Goal: Task Accomplishment & Management: Use online tool/utility

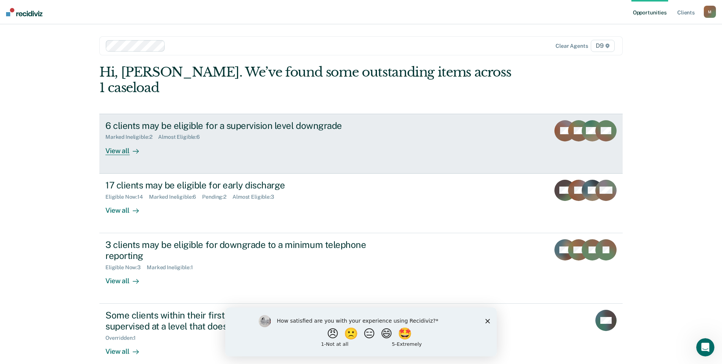
click at [125, 140] on div "View all" at bounding box center [126, 147] width 42 height 15
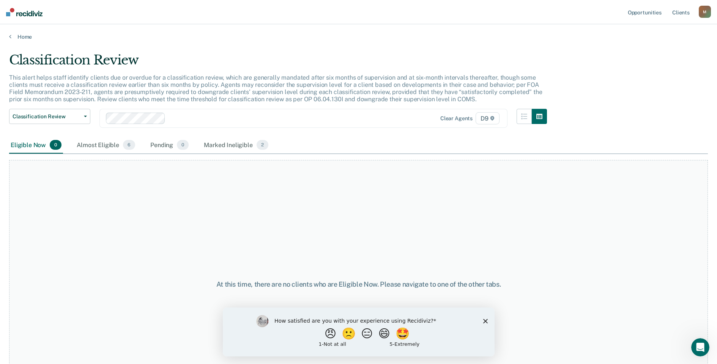
click at [486, 322] on polygon "Close survey" at bounding box center [484, 321] width 5 height 5
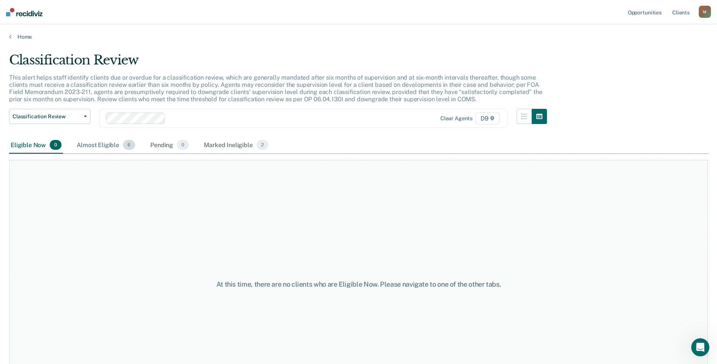
click at [101, 146] on div "Almost Eligible 6" at bounding box center [105, 145] width 61 height 17
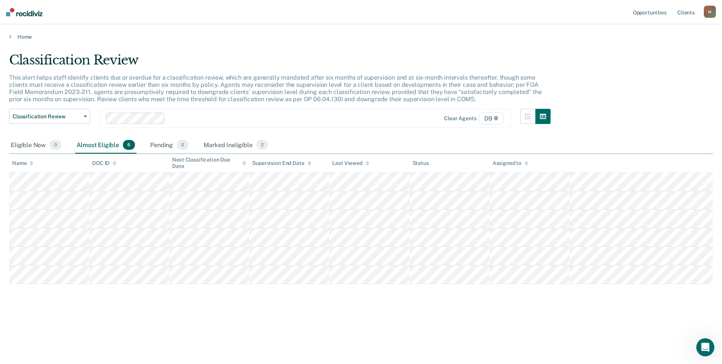
click at [101, 146] on div "Almost Eligible 6" at bounding box center [105, 145] width 61 height 17
click at [237, 147] on div "Marked Ineligible 2" at bounding box center [236, 145] width 68 height 17
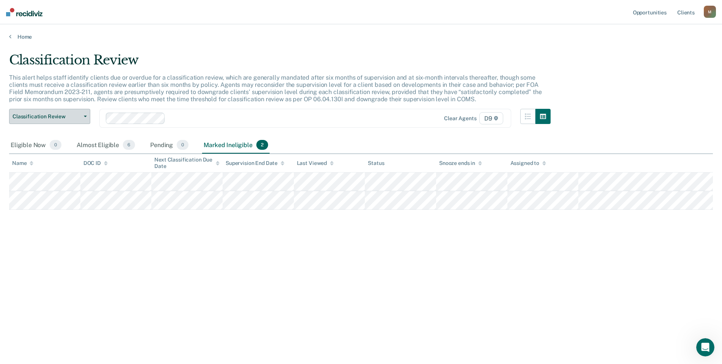
click at [79, 120] on button "Classification Review" at bounding box center [49, 116] width 81 height 15
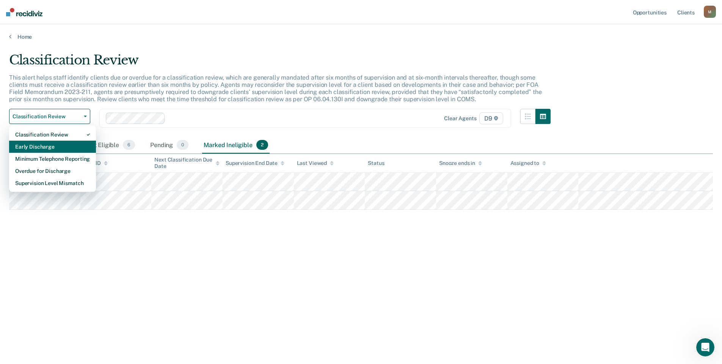
click at [64, 146] on div "Early Discharge" at bounding box center [52, 147] width 75 height 12
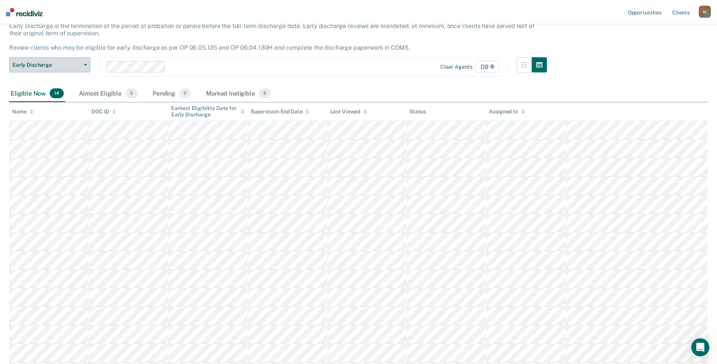
scroll to position [51, 0]
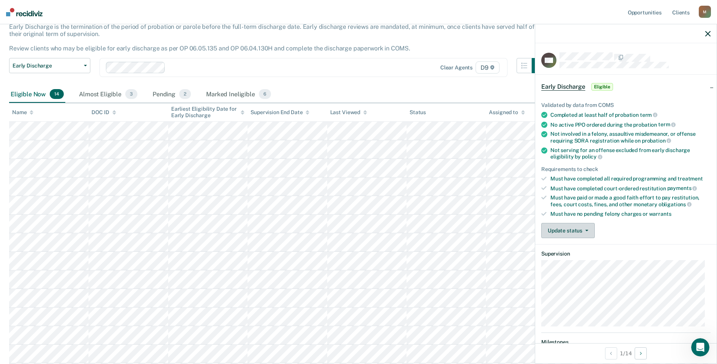
click at [573, 231] on button "Update status" at bounding box center [567, 230] width 53 height 15
click at [570, 257] on button "Mark Ineligible" at bounding box center [577, 261] width 73 height 12
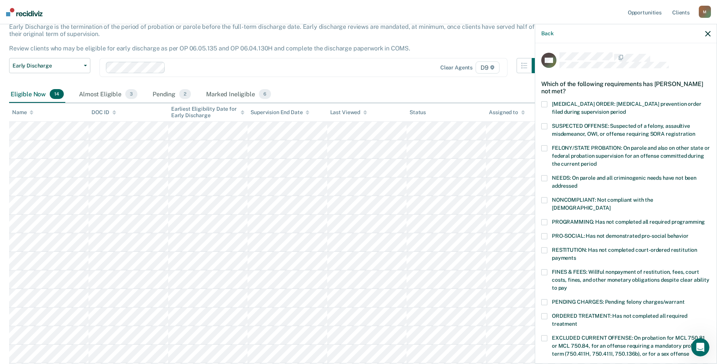
click at [546, 269] on span at bounding box center [544, 272] width 6 height 6
click at [649, 233] on label "PRO-SOCIAL: Has not demonstrated pro-social behavior" at bounding box center [625, 237] width 169 height 8
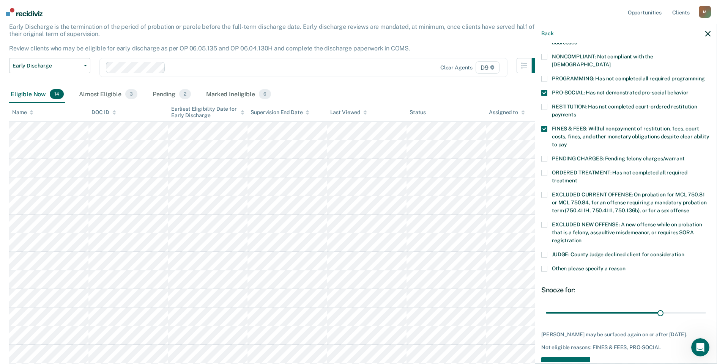
scroll to position [165, 0]
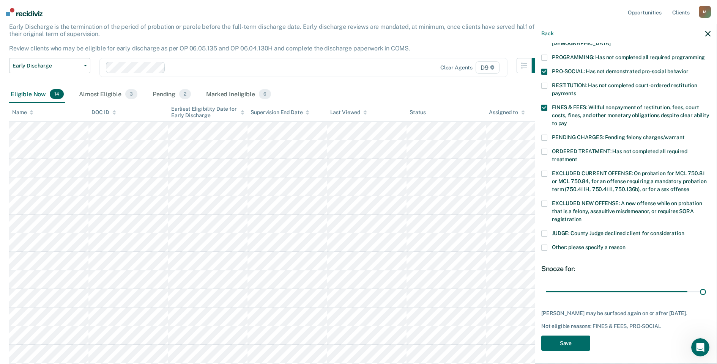
type input "41"
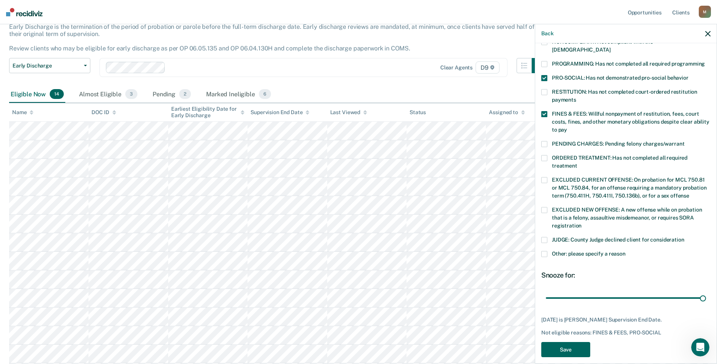
click at [580, 342] on button "Save" at bounding box center [565, 350] width 49 height 16
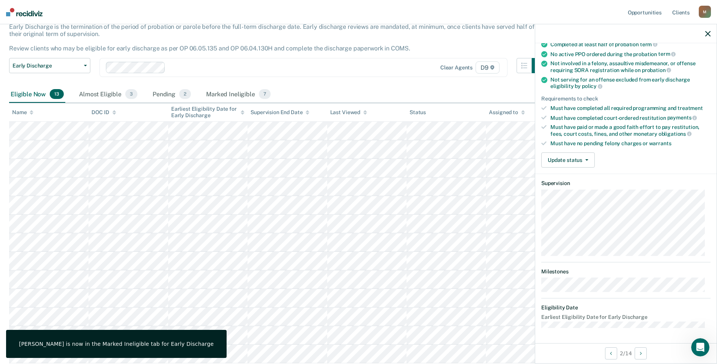
scroll to position [70, 0]
click at [586, 155] on button "Update status" at bounding box center [567, 160] width 53 height 15
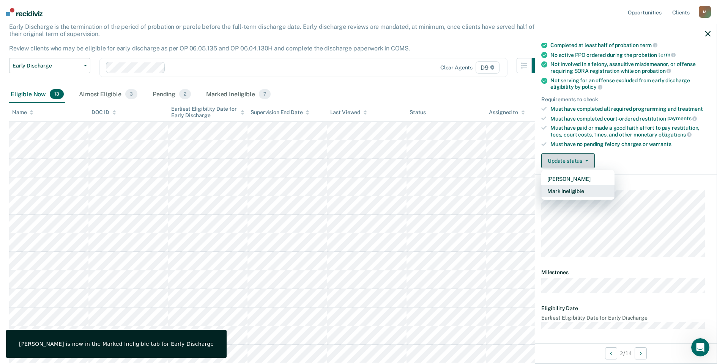
click at [593, 192] on button "Mark Ineligible" at bounding box center [577, 191] width 73 height 12
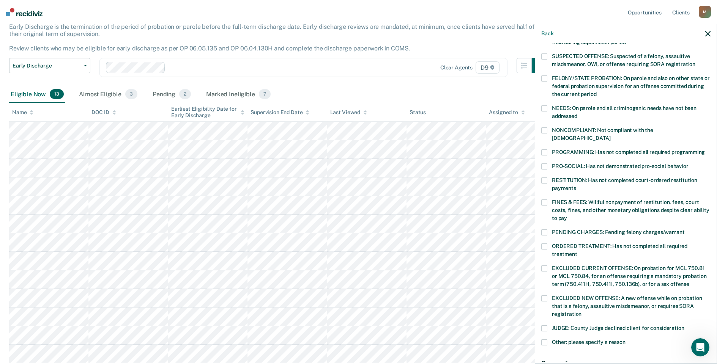
click at [550, 200] on label "FINES & FEES: Willful nonpayment of restitution, fees, court costs, fines, and …" at bounding box center [625, 212] width 169 height 24
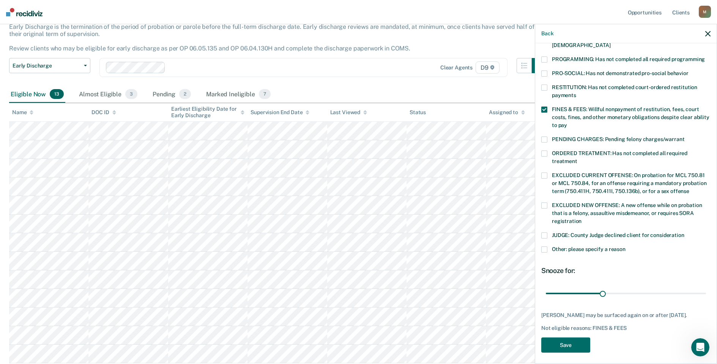
scroll to position [165, 0]
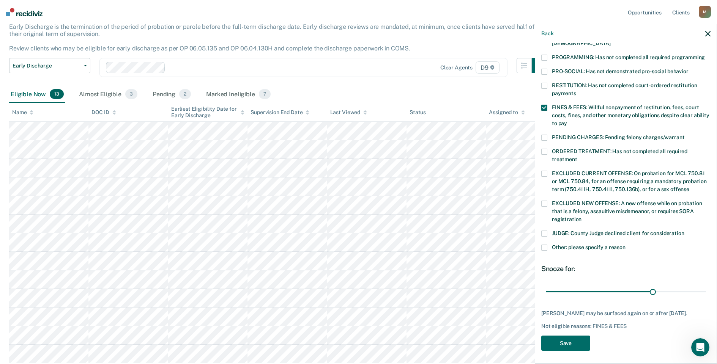
type input "83"
click at [561, 343] on button "Save" at bounding box center [565, 344] width 49 height 16
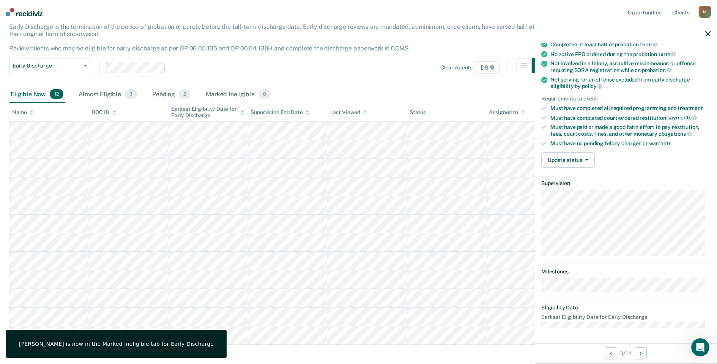
scroll to position [70, 0]
click at [591, 155] on button "Update status" at bounding box center [567, 160] width 53 height 15
click at [592, 192] on button "Mark Ineligible" at bounding box center [577, 191] width 73 height 12
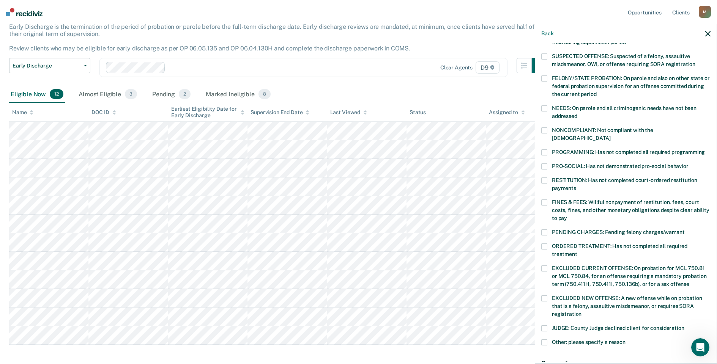
click at [548, 200] on label "FINES & FEES: Willful nonpayment of restitution, fees, court costs, fines, and …" at bounding box center [625, 212] width 169 height 24
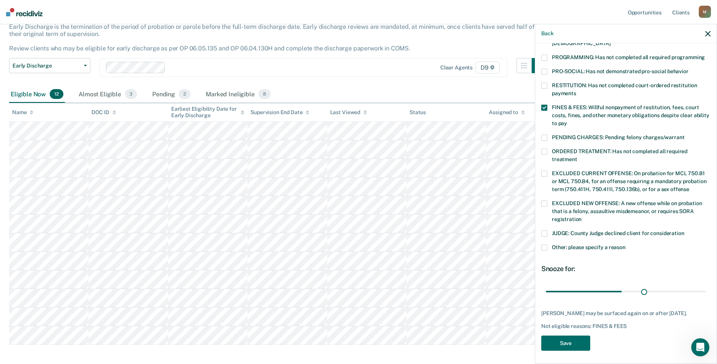
scroll to position [158, 0]
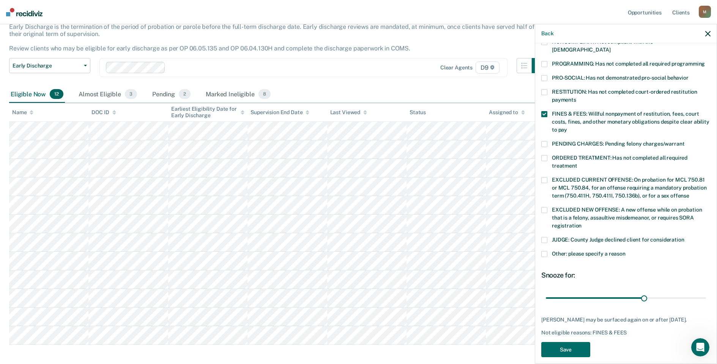
type input "90"
click at [583, 342] on button "Save" at bounding box center [565, 350] width 49 height 16
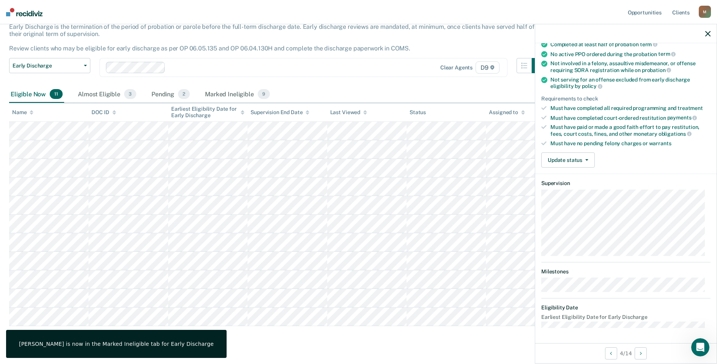
scroll to position [70, 0]
click at [590, 161] on button "Update status" at bounding box center [567, 160] width 53 height 15
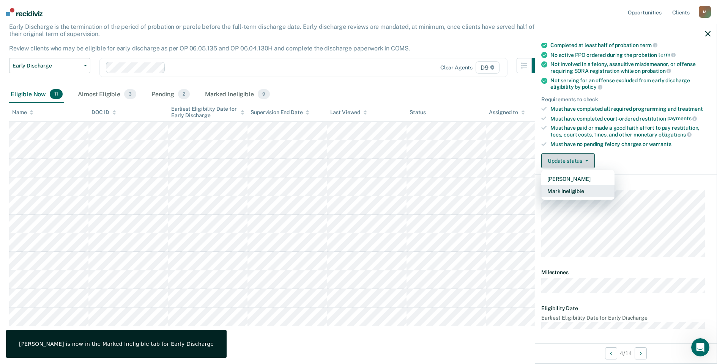
click at [601, 194] on button "Mark Ineligible" at bounding box center [577, 191] width 73 height 12
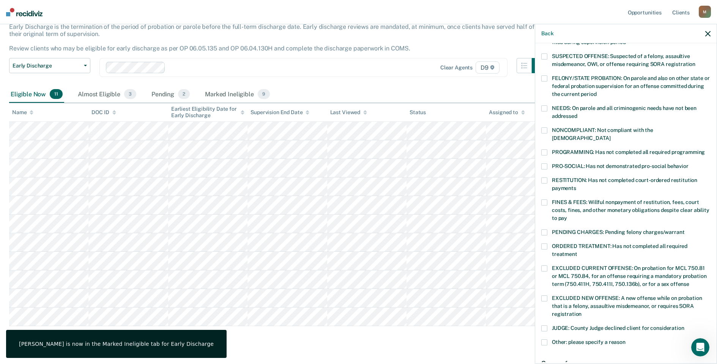
click at [550, 200] on label "FINES & FEES: Willful nonpayment of restitution, fees, court costs, fines, and …" at bounding box center [625, 212] width 169 height 24
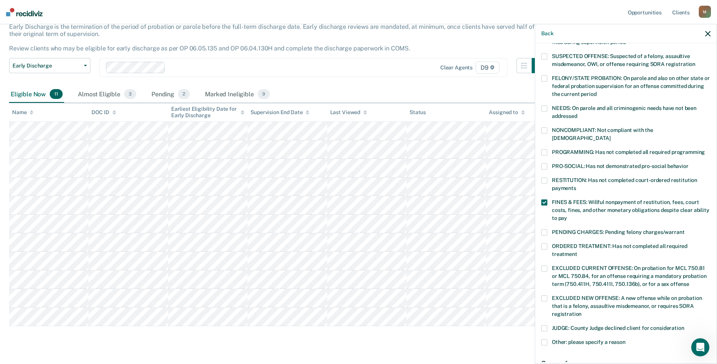
scroll to position [165, 0]
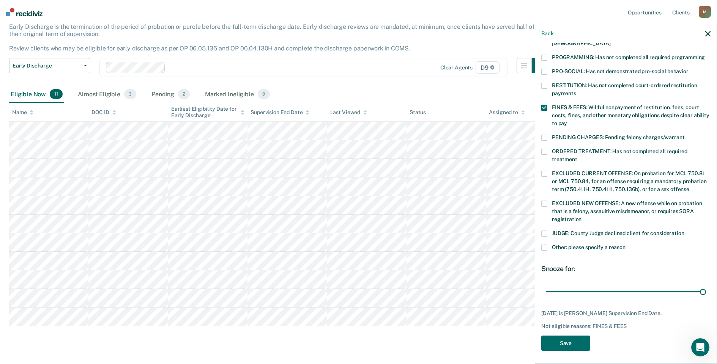
type input "41"
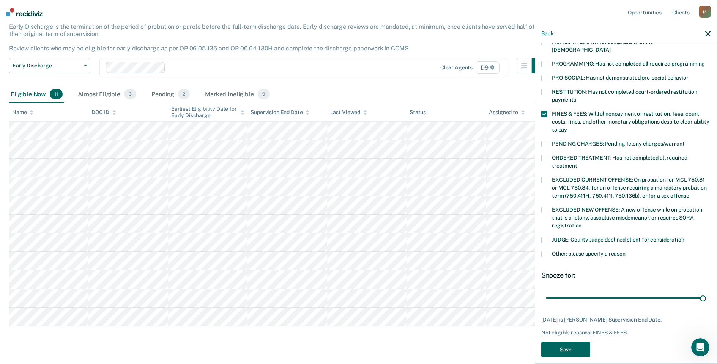
click at [586, 342] on button "Save" at bounding box center [565, 350] width 49 height 16
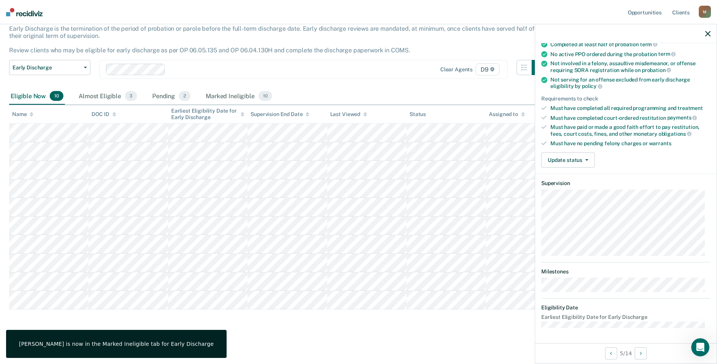
scroll to position [70, 0]
click at [589, 164] on button "Update status" at bounding box center [567, 160] width 53 height 15
click at [591, 195] on button "Mark Ineligible" at bounding box center [577, 191] width 73 height 12
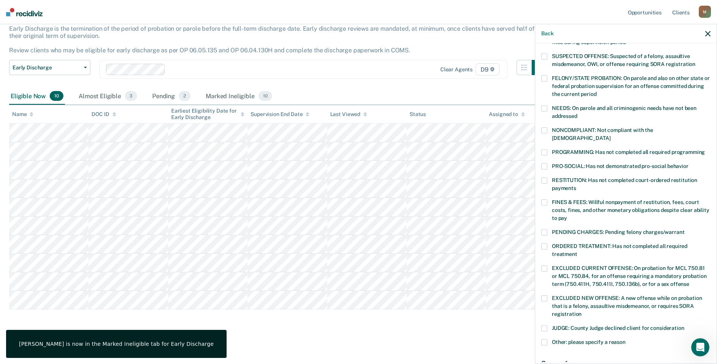
click at [548, 200] on label "FINES & FEES: Willful nonpayment of restitution, fees, court costs, fines, and …" at bounding box center [625, 212] width 169 height 24
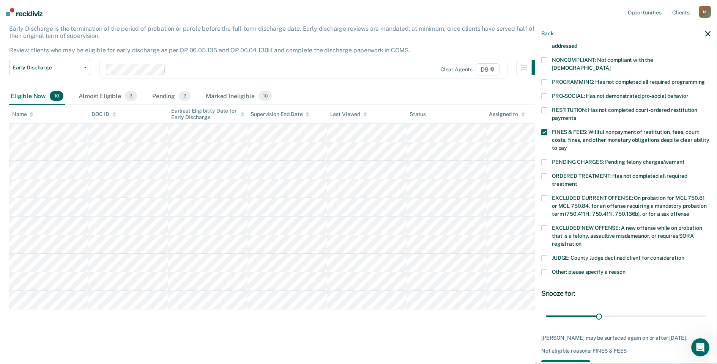
scroll to position [165, 0]
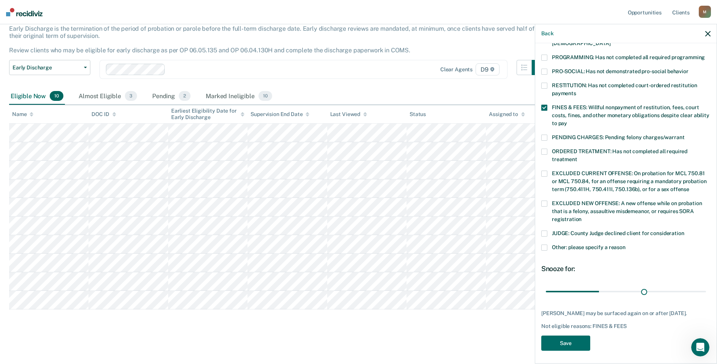
type input "72"
click at [574, 345] on button "Save" at bounding box center [565, 344] width 49 height 16
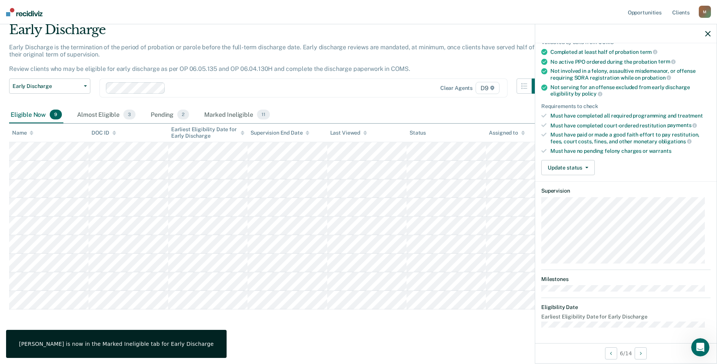
scroll to position [62, 0]
click at [593, 166] on button "Update status" at bounding box center [567, 168] width 53 height 15
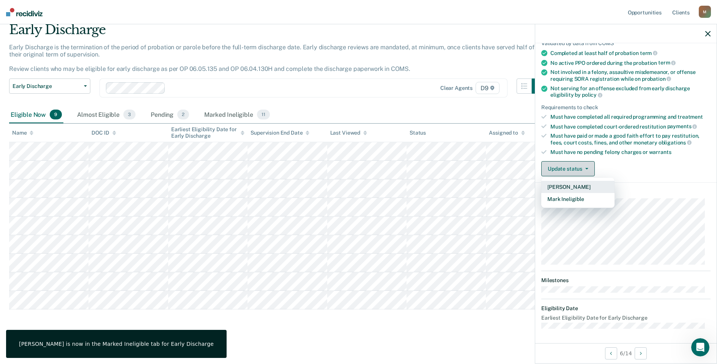
click at [594, 201] on button "Mark Ineligible" at bounding box center [577, 199] width 73 height 12
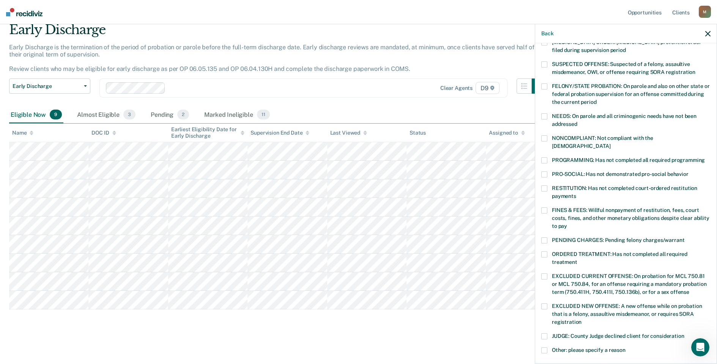
click at [548, 207] on label "FINES & FEES: Willful nonpayment of restitution, fees, court costs, fines, and …" at bounding box center [625, 219] width 169 height 24
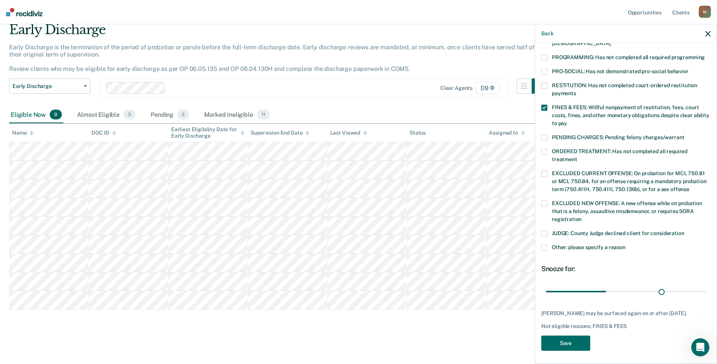
scroll to position [158, 0]
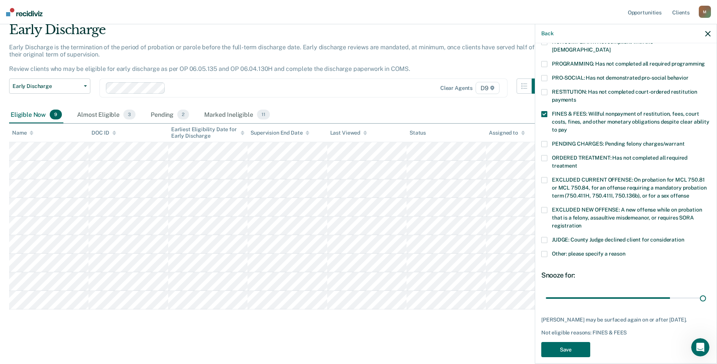
type input "90"
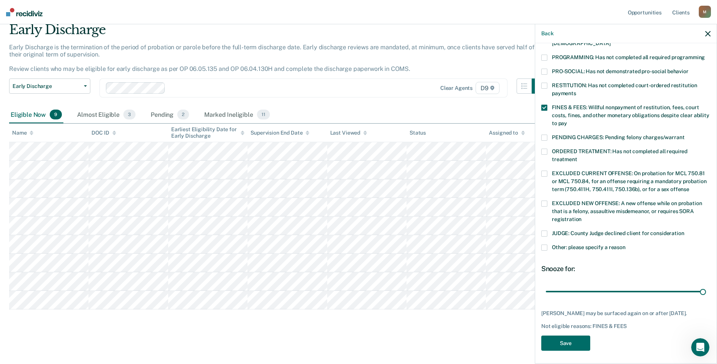
click at [580, 355] on div "JM Which of the following requirements has [PERSON_NAME] not met? [MEDICAL_DATA…" at bounding box center [625, 202] width 181 height 319
click at [585, 341] on button "Save" at bounding box center [565, 344] width 49 height 16
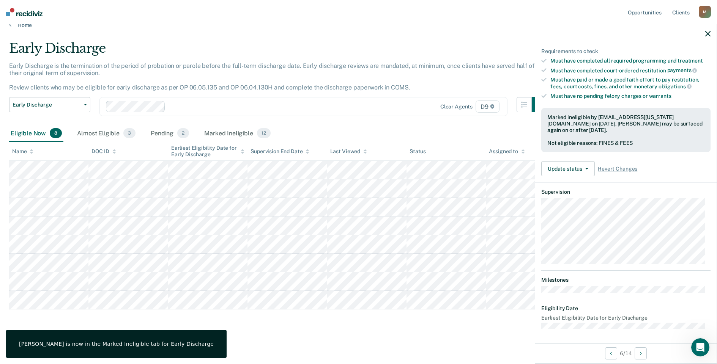
scroll to position [70, 0]
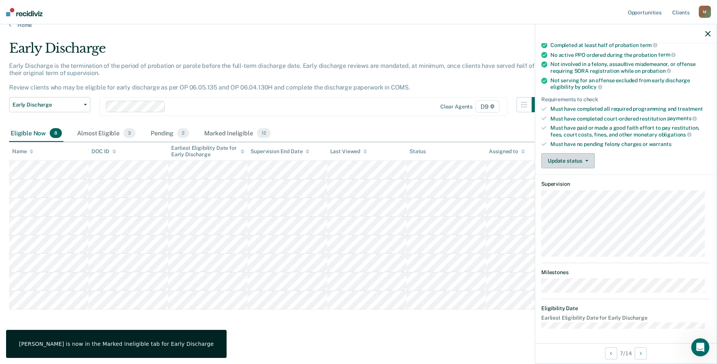
click at [588, 160] on button "Update status" at bounding box center [567, 160] width 53 height 15
click at [597, 193] on button "Mark Ineligible" at bounding box center [577, 191] width 73 height 12
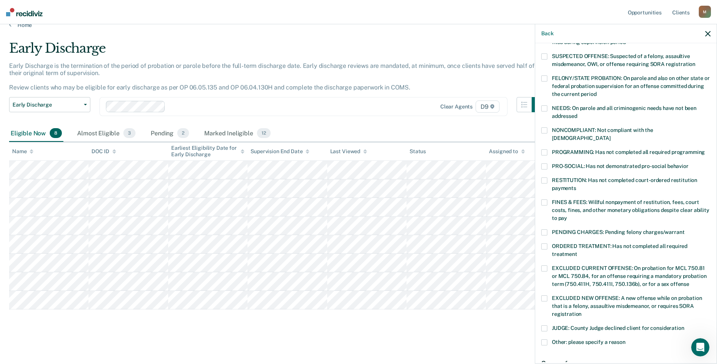
click at [550, 244] on label "ORDERED TREATMENT: Has not completed all required treatment" at bounding box center [625, 252] width 169 height 16
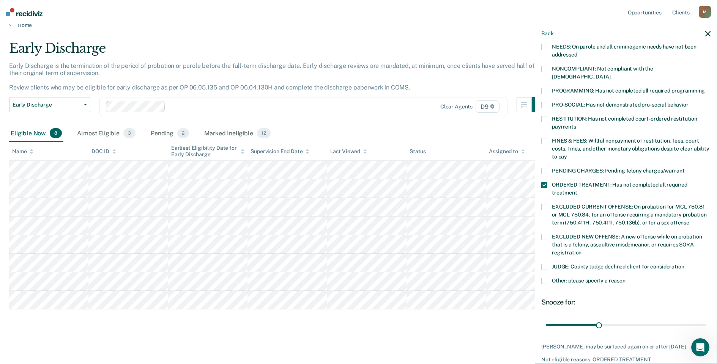
scroll to position [158, 0]
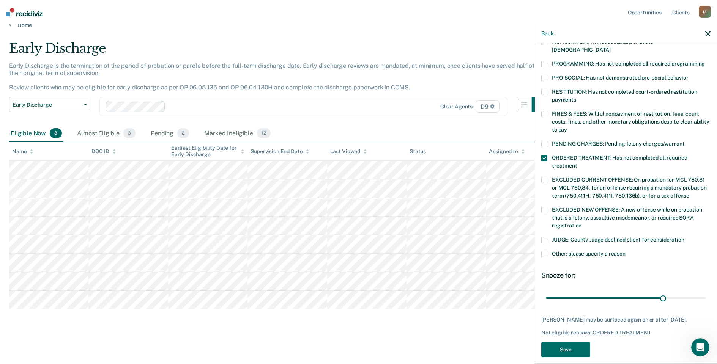
type input "79"
click at [580, 342] on button "Save" at bounding box center [565, 350] width 49 height 16
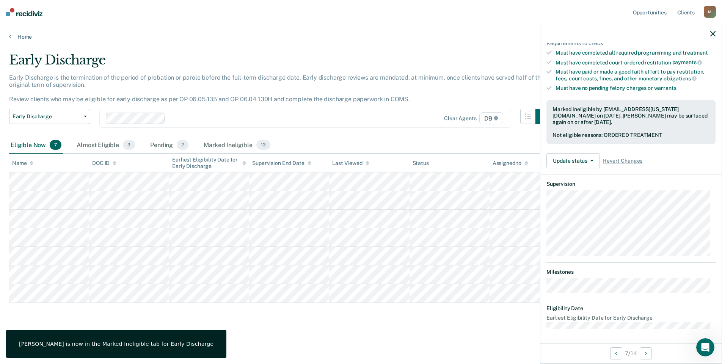
scroll to position [62, 0]
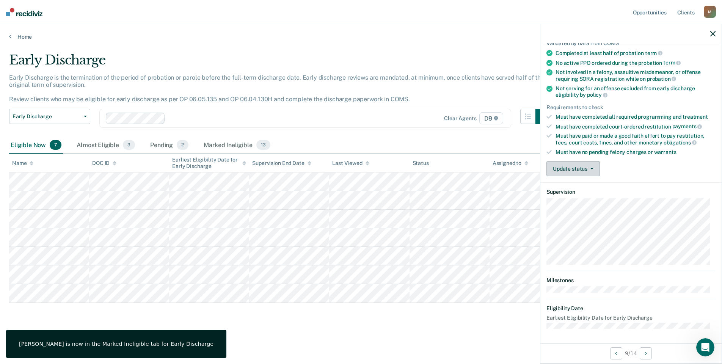
click at [589, 170] on button "Update status" at bounding box center [573, 168] width 53 height 15
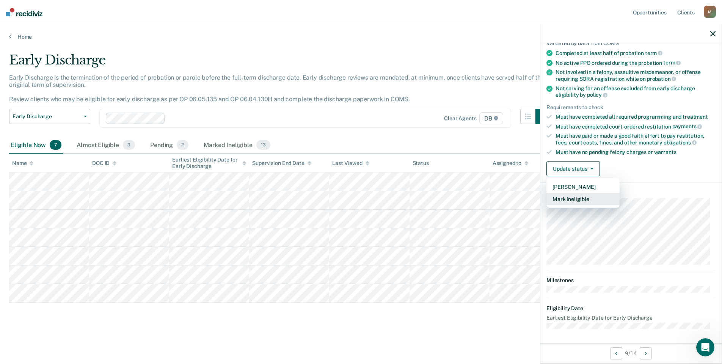
click at [607, 204] on button "Mark Ineligible" at bounding box center [583, 199] width 73 height 12
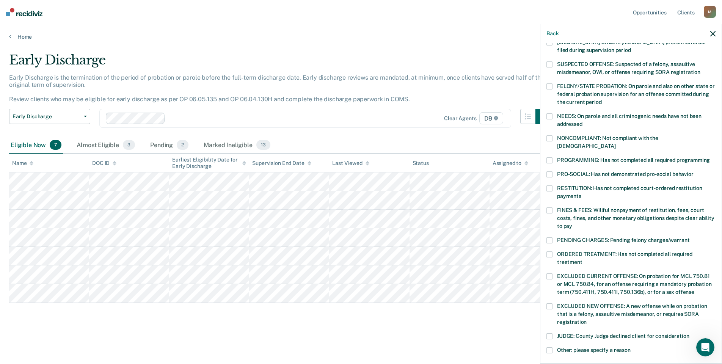
click at [549, 207] on label "FINES & FEES: Willful nonpayment of restitution, fees, court costs, fines, and …" at bounding box center [631, 219] width 169 height 24
click at [554, 251] on label "ORDERED TREATMENT: Has not completed all required treatment" at bounding box center [631, 259] width 169 height 16
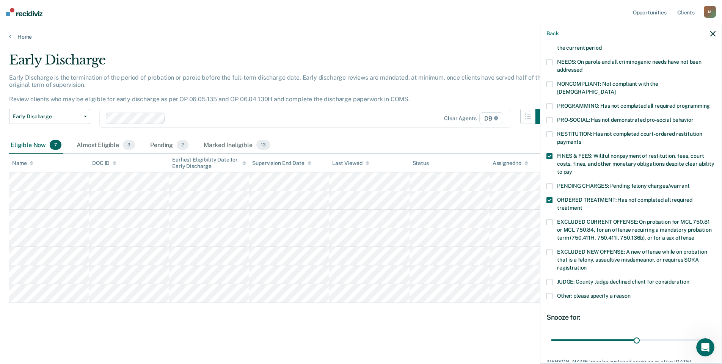
scroll to position [165, 0]
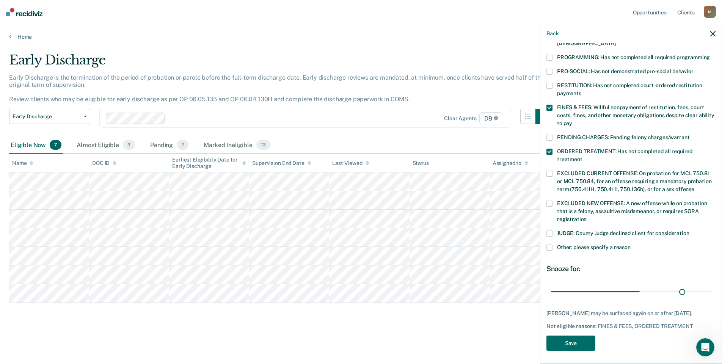
type input "55"
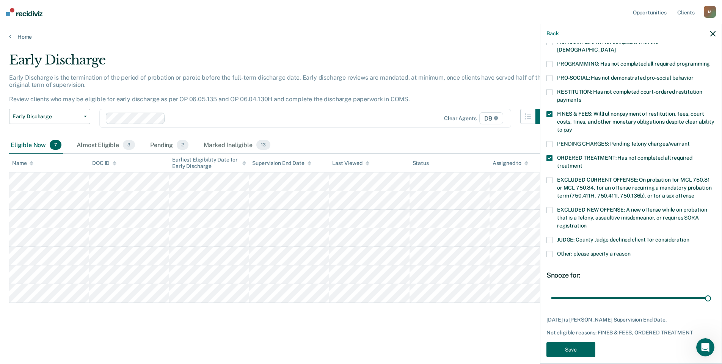
click at [568, 342] on button "Save" at bounding box center [571, 350] width 49 height 16
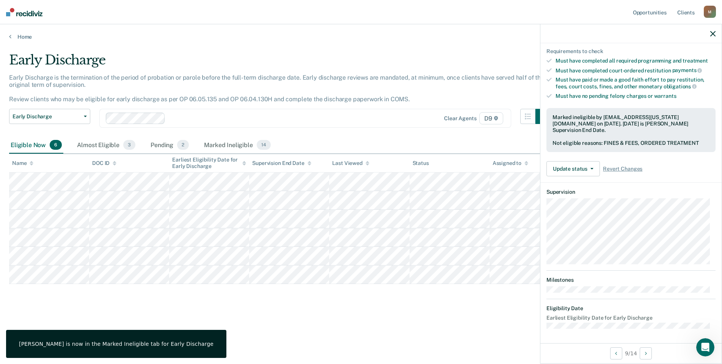
scroll to position [62, 0]
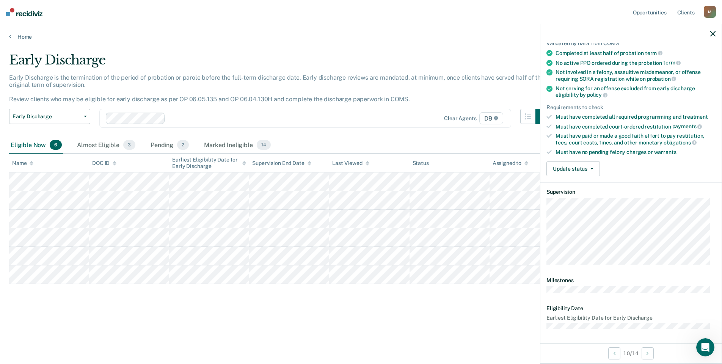
click at [593, 165] on button "Update status" at bounding box center [573, 168] width 53 height 15
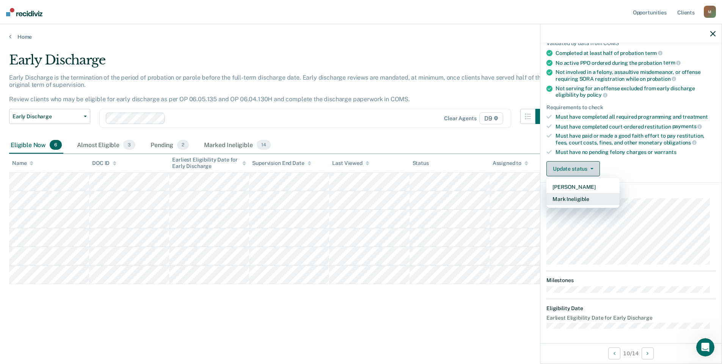
click at [601, 200] on button "Mark Ineligible" at bounding box center [583, 199] width 73 height 12
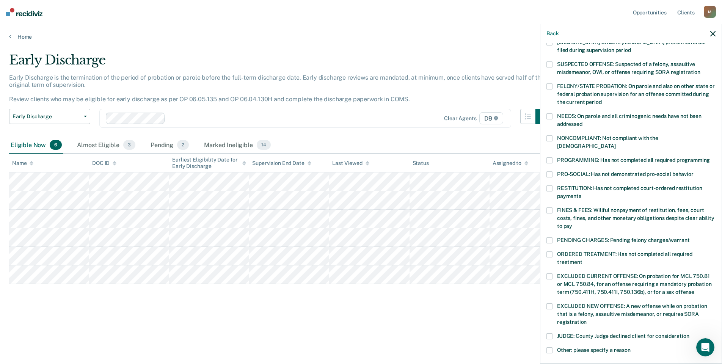
click at [556, 207] on label "FINES & FEES: Willful nonpayment of restitution, fees, court costs, fines, and …" at bounding box center [631, 219] width 169 height 24
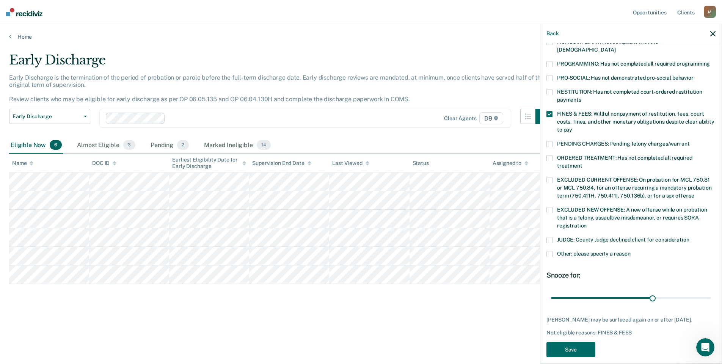
type input "90"
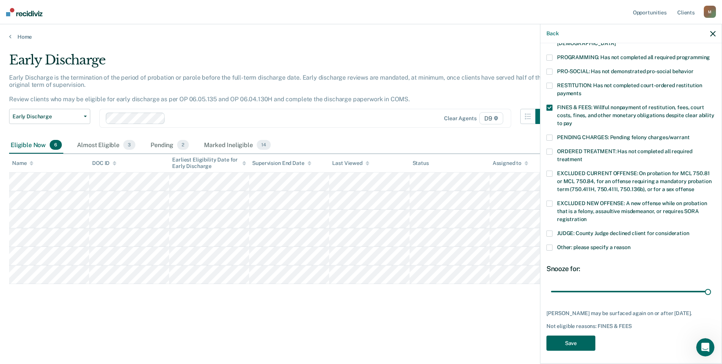
click at [590, 341] on button "Save" at bounding box center [571, 344] width 49 height 16
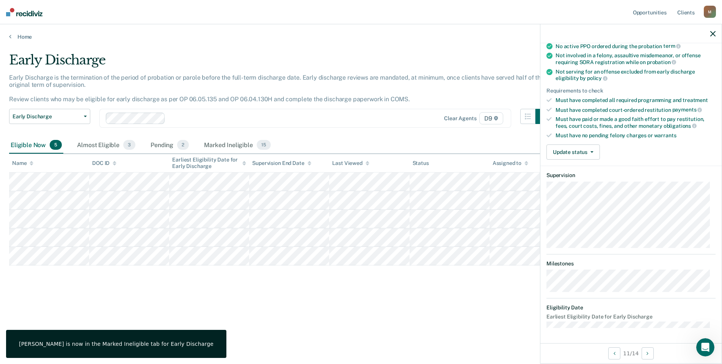
scroll to position [78, 0]
click at [598, 150] on button "Update status" at bounding box center [573, 152] width 53 height 15
click at [600, 184] on button "Mark Ineligible" at bounding box center [583, 183] width 73 height 12
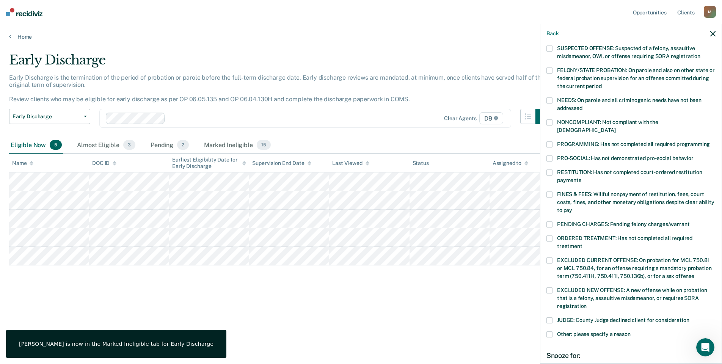
click at [548, 192] on span at bounding box center [550, 195] width 6 height 6
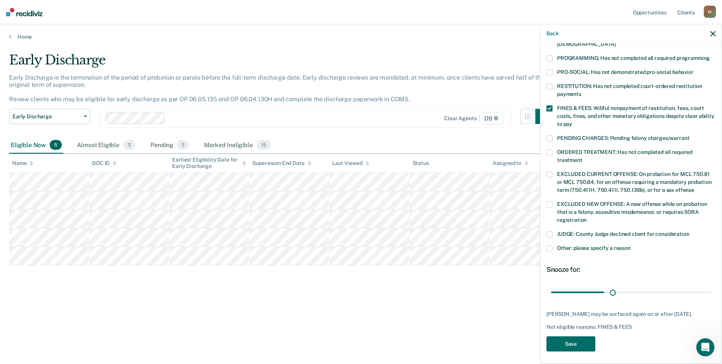
type input "75"
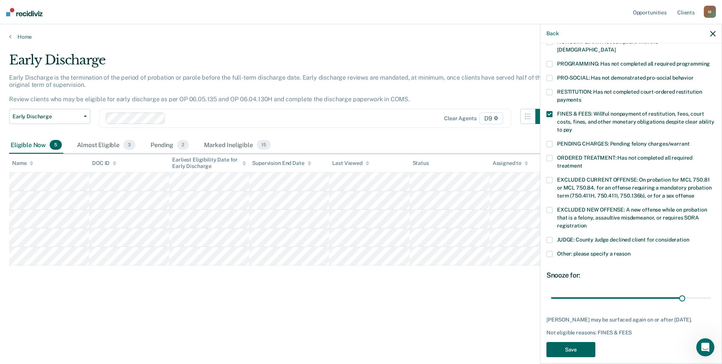
click at [588, 344] on button "Save" at bounding box center [571, 350] width 49 height 16
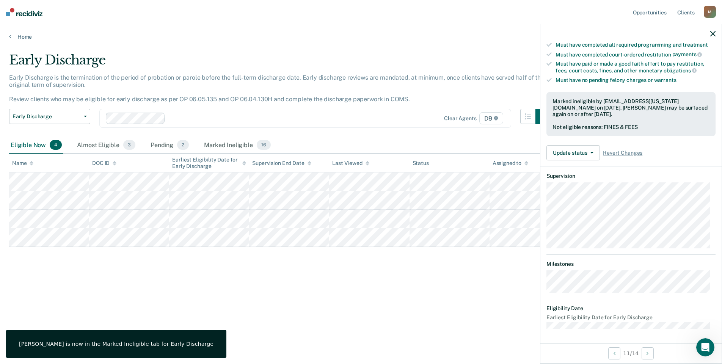
scroll to position [62, 0]
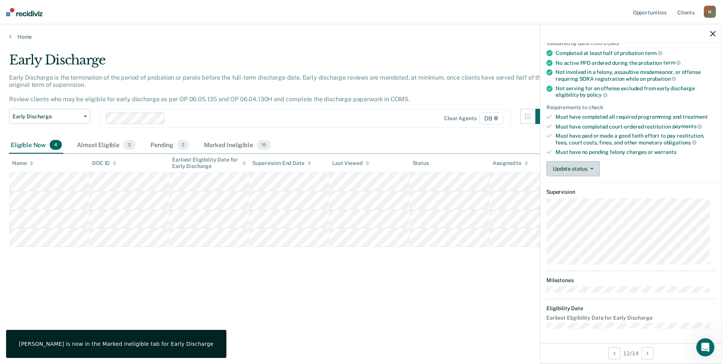
click at [592, 168] on icon "button" at bounding box center [592, 169] width 3 height 2
click at [602, 201] on button "Mark Ineligible" at bounding box center [583, 199] width 73 height 12
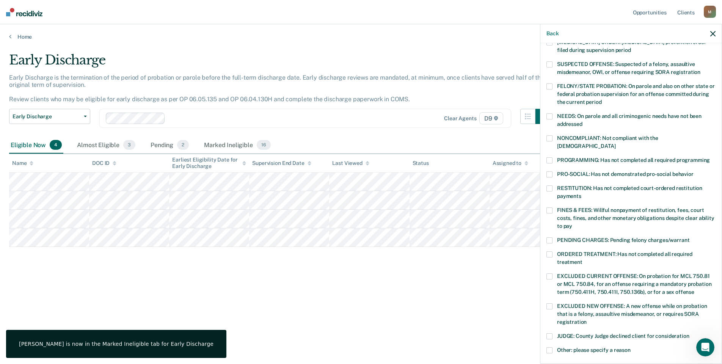
click at [549, 207] on span at bounding box center [550, 210] width 6 height 6
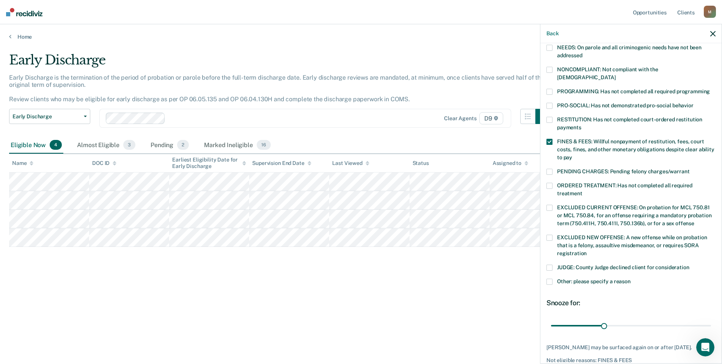
scroll to position [165, 0]
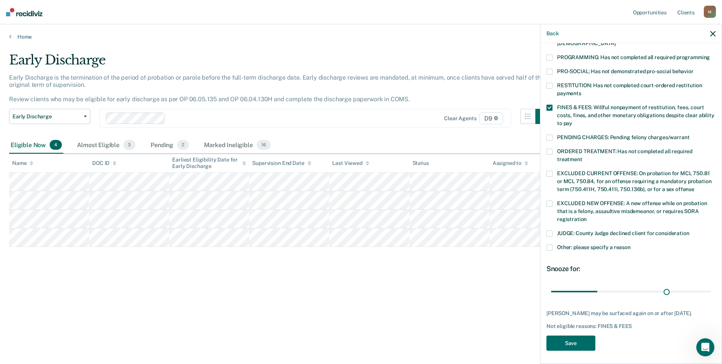
type input "70"
click at [592, 343] on button "Save" at bounding box center [571, 344] width 49 height 16
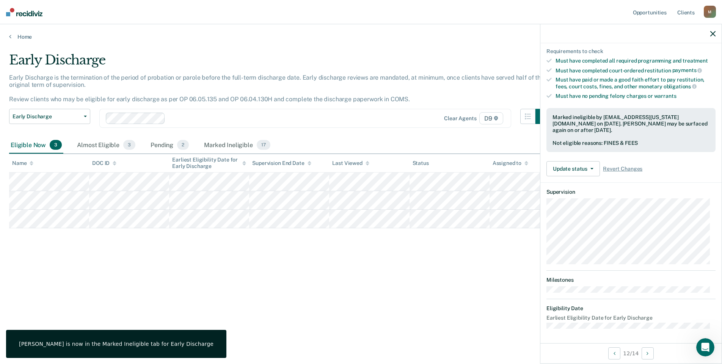
scroll to position [70, 0]
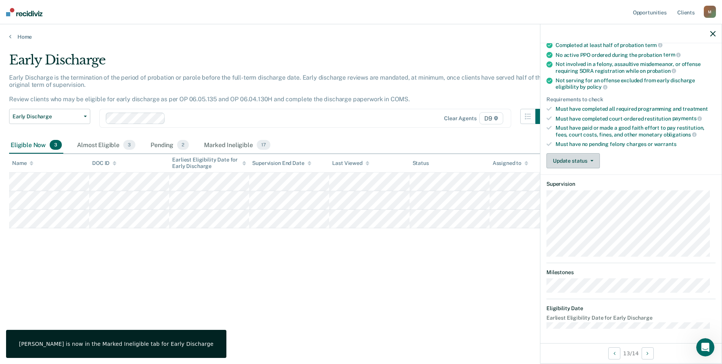
click at [581, 163] on button "Update status" at bounding box center [573, 160] width 53 height 15
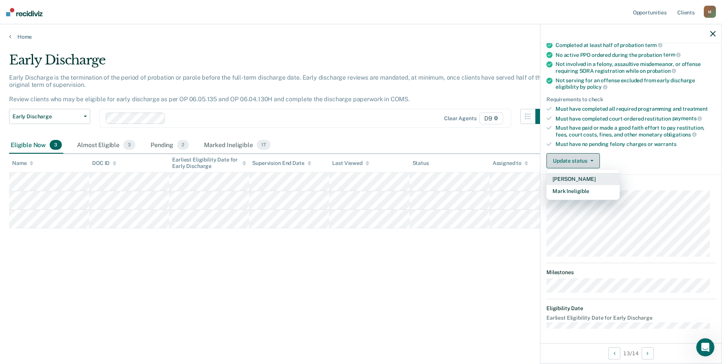
click at [604, 196] on button "Mark Ineligible" at bounding box center [583, 191] width 73 height 12
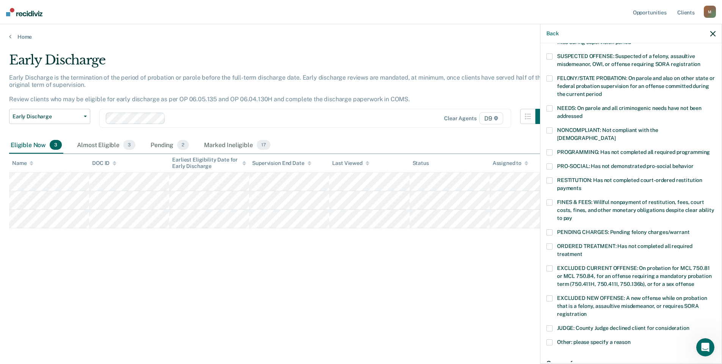
click at [555, 200] on label "FINES & FEES: Willful nonpayment of restitution, fees, court costs, fines, and …" at bounding box center [631, 212] width 169 height 24
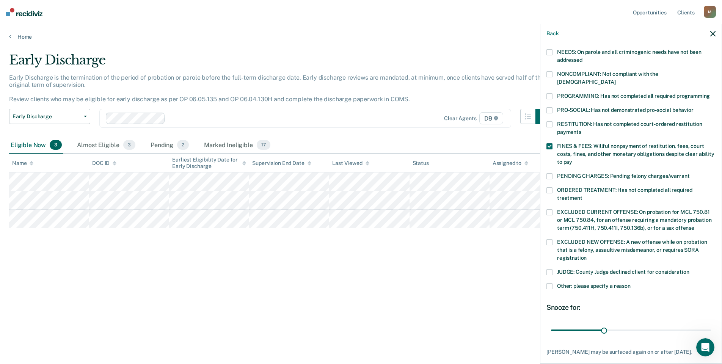
scroll to position [165, 0]
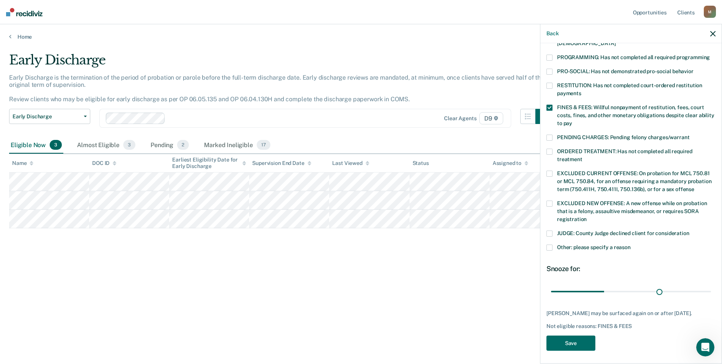
type input "76"
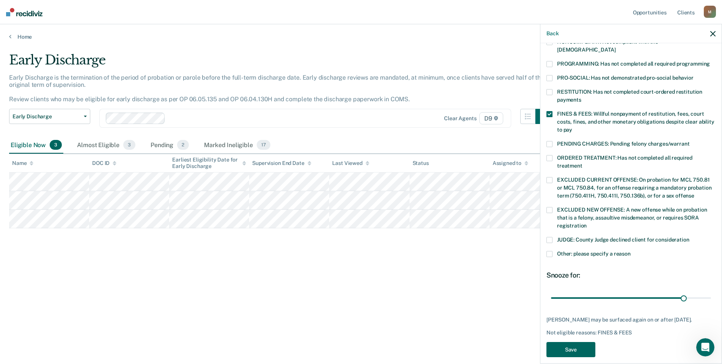
click at [590, 343] on button "Save" at bounding box center [571, 350] width 49 height 16
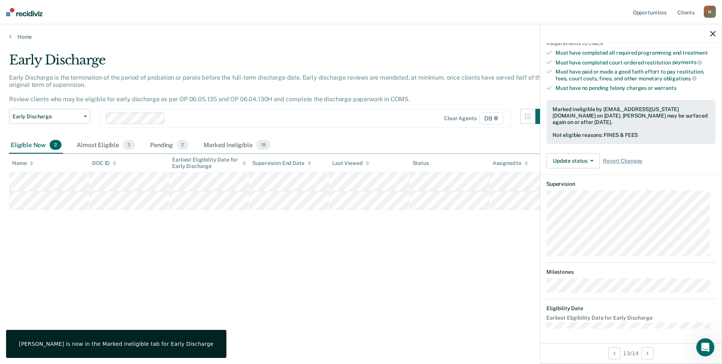
scroll to position [70, 0]
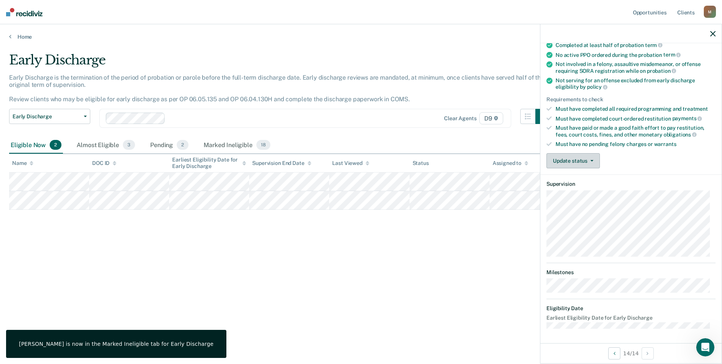
click at [596, 161] on button "Update status" at bounding box center [573, 160] width 53 height 15
click at [599, 194] on button "Mark Ineligible" at bounding box center [583, 191] width 73 height 12
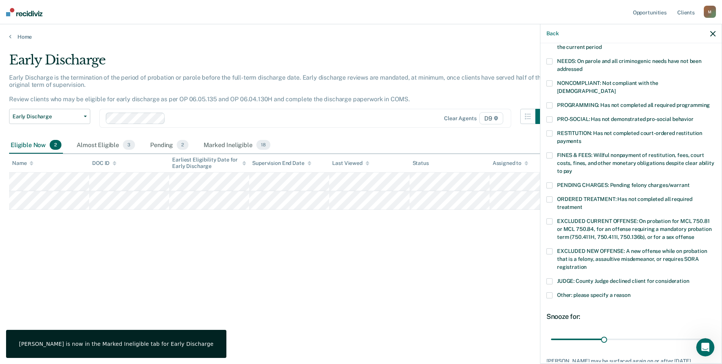
scroll to position [165, 0]
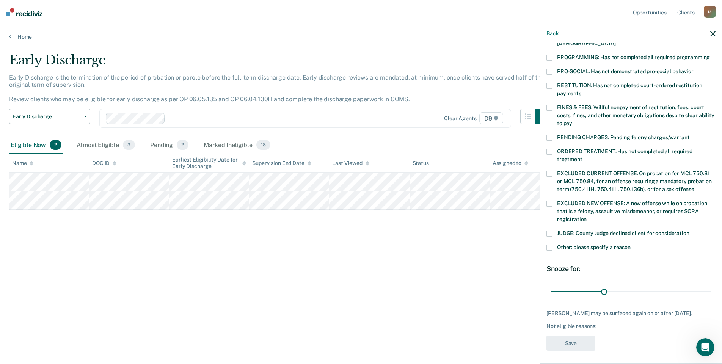
click at [548, 105] on span at bounding box center [550, 108] width 6 height 6
type input "82"
click at [585, 343] on button "Save" at bounding box center [571, 344] width 49 height 16
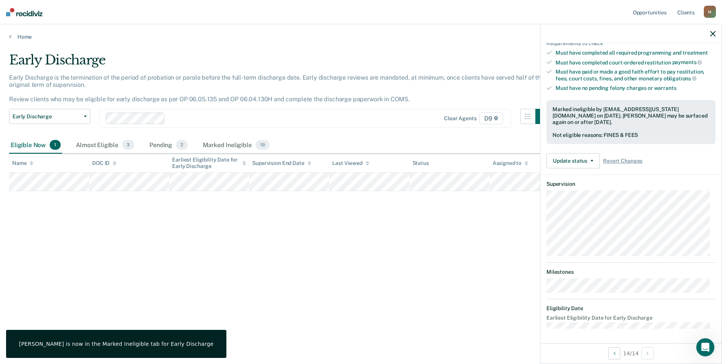
scroll to position [62, 0]
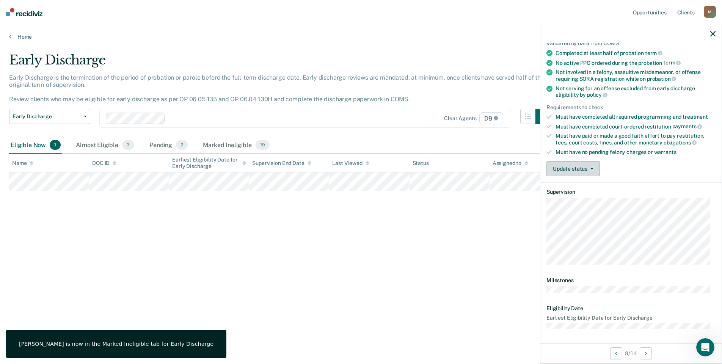
click at [593, 171] on button "Update status" at bounding box center [573, 168] width 53 height 15
click at [600, 203] on button "Mark Ineligible" at bounding box center [583, 199] width 73 height 12
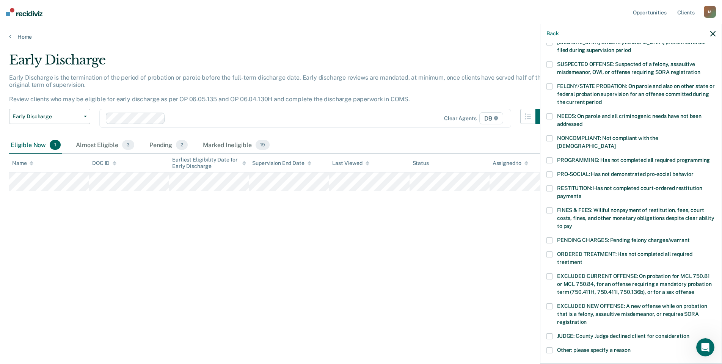
click at [550, 251] on span at bounding box center [550, 254] width 6 height 6
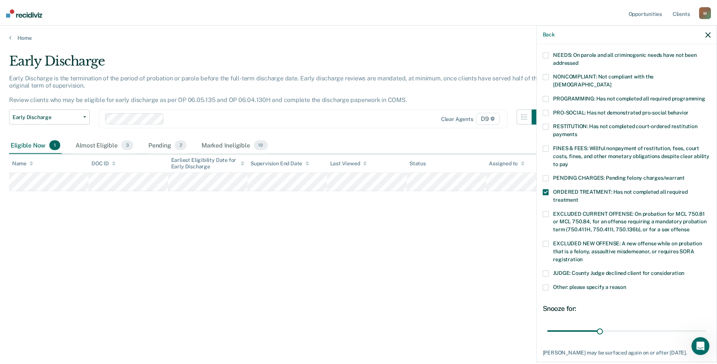
scroll to position [158, 0]
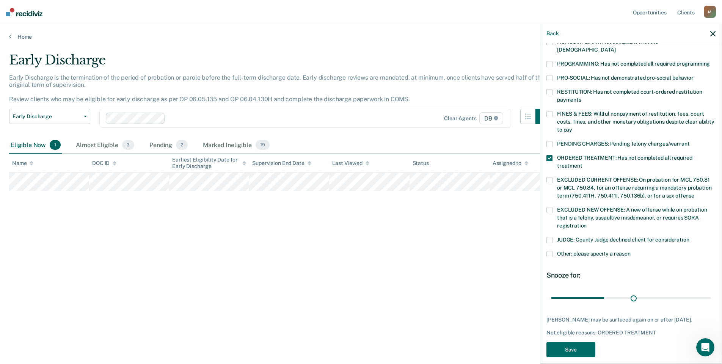
type input "51"
click at [586, 344] on button "Save" at bounding box center [571, 350] width 49 height 16
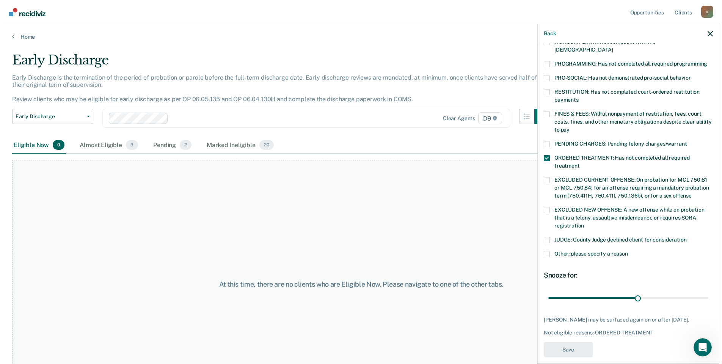
scroll to position [118, 0]
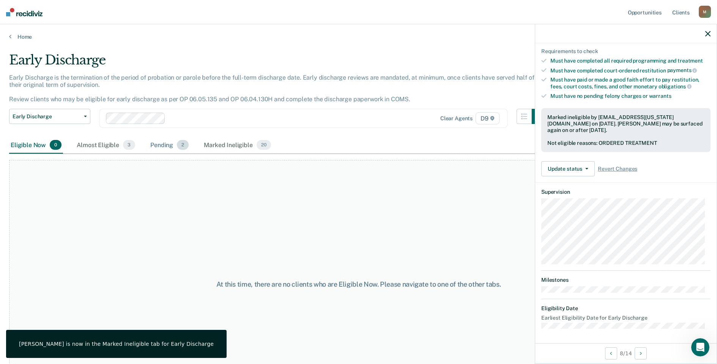
click at [166, 145] on div "Pending 2" at bounding box center [169, 145] width 41 height 17
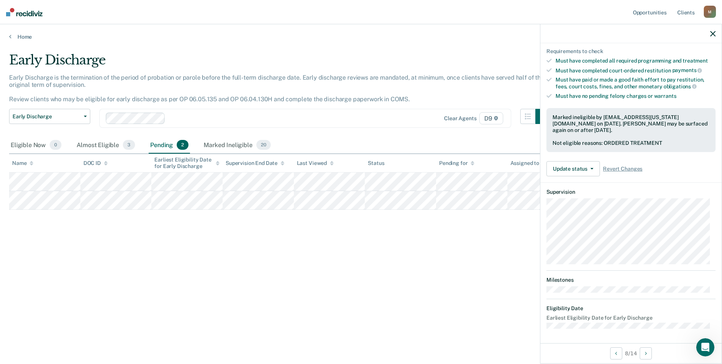
scroll to position [99, 0]
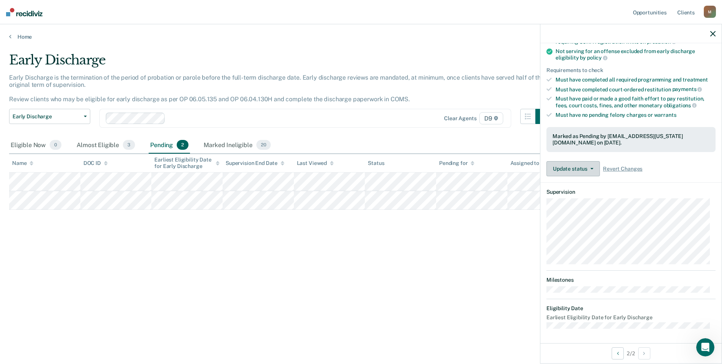
click at [594, 168] on button "Update status" at bounding box center [573, 168] width 53 height 15
click at [596, 202] on button "Mark Ineligible" at bounding box center [583, 199] width 73 height 12
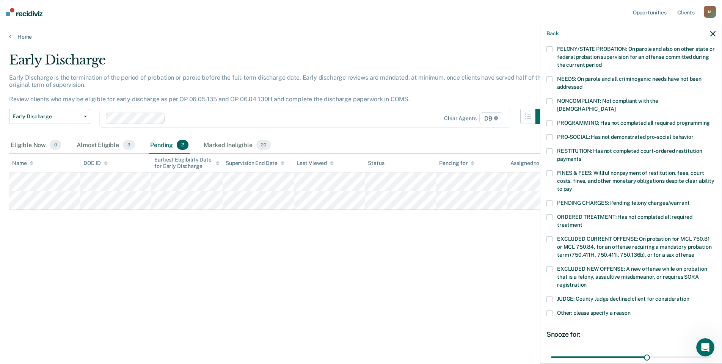
click at [548, 170] on label "FINES & FEES: Willful nonpayment of restitution, fees, court costs, fines, and …" at bounding box center [631, 182] width 169 height 24
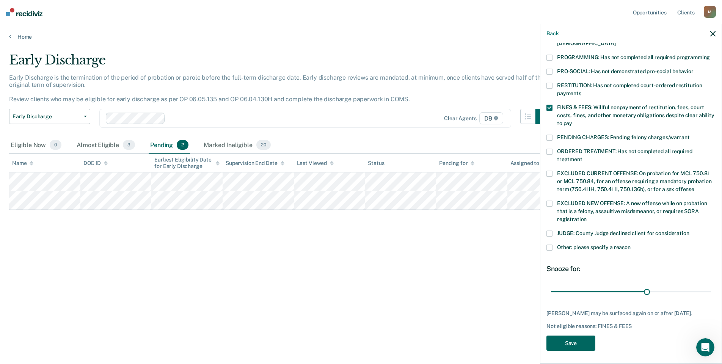
click at [588, 343] on button "Save" at bounding box center [571, 344] width 49 height 16
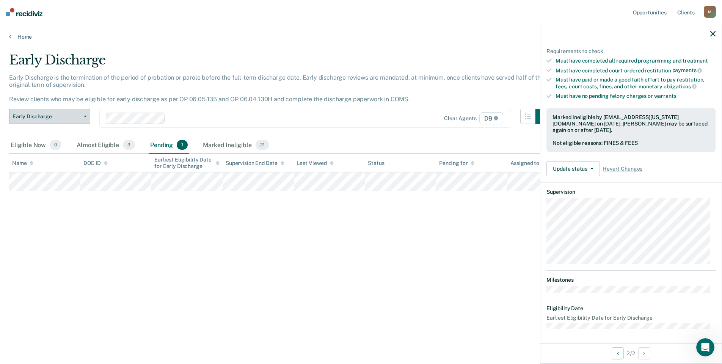
click at [71, 111] on button "Early Discharge" at bounding box center [49, 116] width 81 height 15
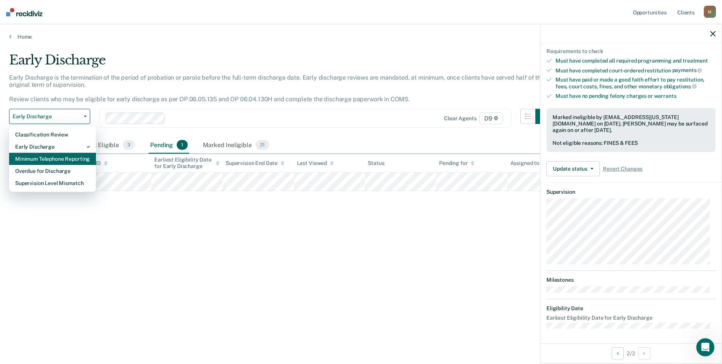
click at [83, 161] on div "Minimum Telephone Reporting" at bounding box center [52, 159] width 75 height 12
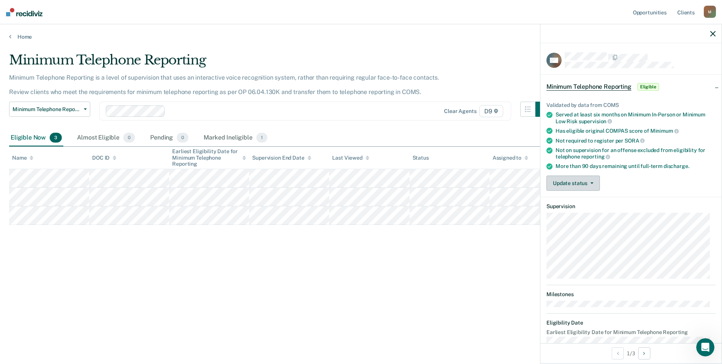
click at [589, 181] on button "Update status" at bounding box center [573, 183] width 53 height 15
click at [593, 218] on button "Mark Ineligible" at bounding box center [583, 213] width 73 height 12
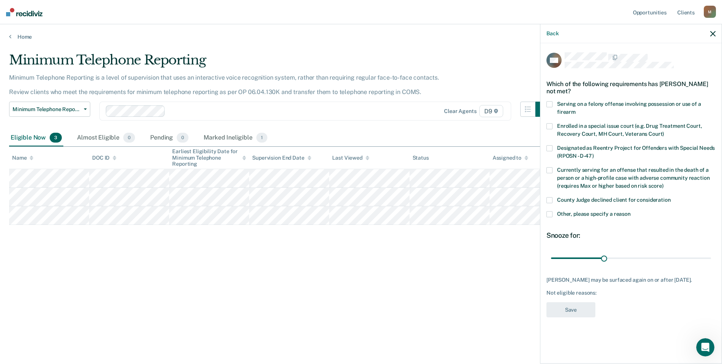
click at [548, 201] on span at bounding box center [550, 200] width 6 height 6
type input "74"
click at [585, 312] on button "Save" at bounding box center [571, 310] width 49 height 16
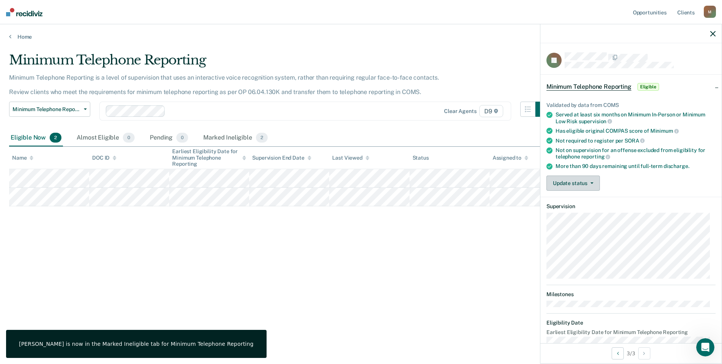
click at [594, 183] on button "Update status" at bounding box center [573, 183] width 53 height 15
click at [601, 212] on button "Mark Ineligible" at bounding box center [583, 213] width 73 height 12
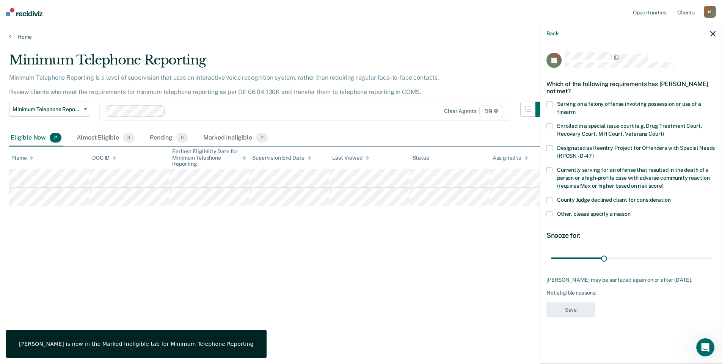
click at [553, 190] on label "Currently serving for an offense that resulted in the death of a person or a hi…" at bounding box center [631, 179] width 169 height 24
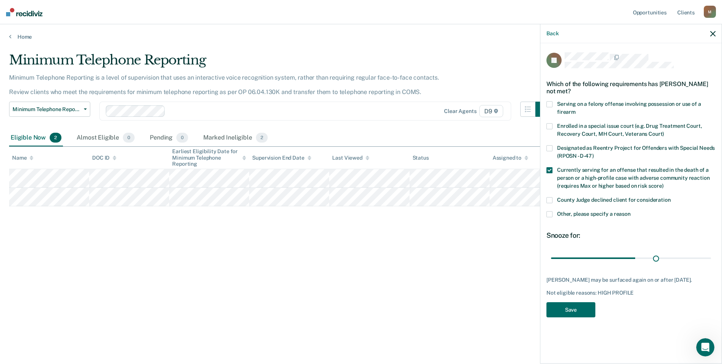
type input "90"
click at [586, 316] on button "Save" at bounding box center [571, 310] width 49 height 16
